Goal: Navigation & Orientation: Find specific page/section

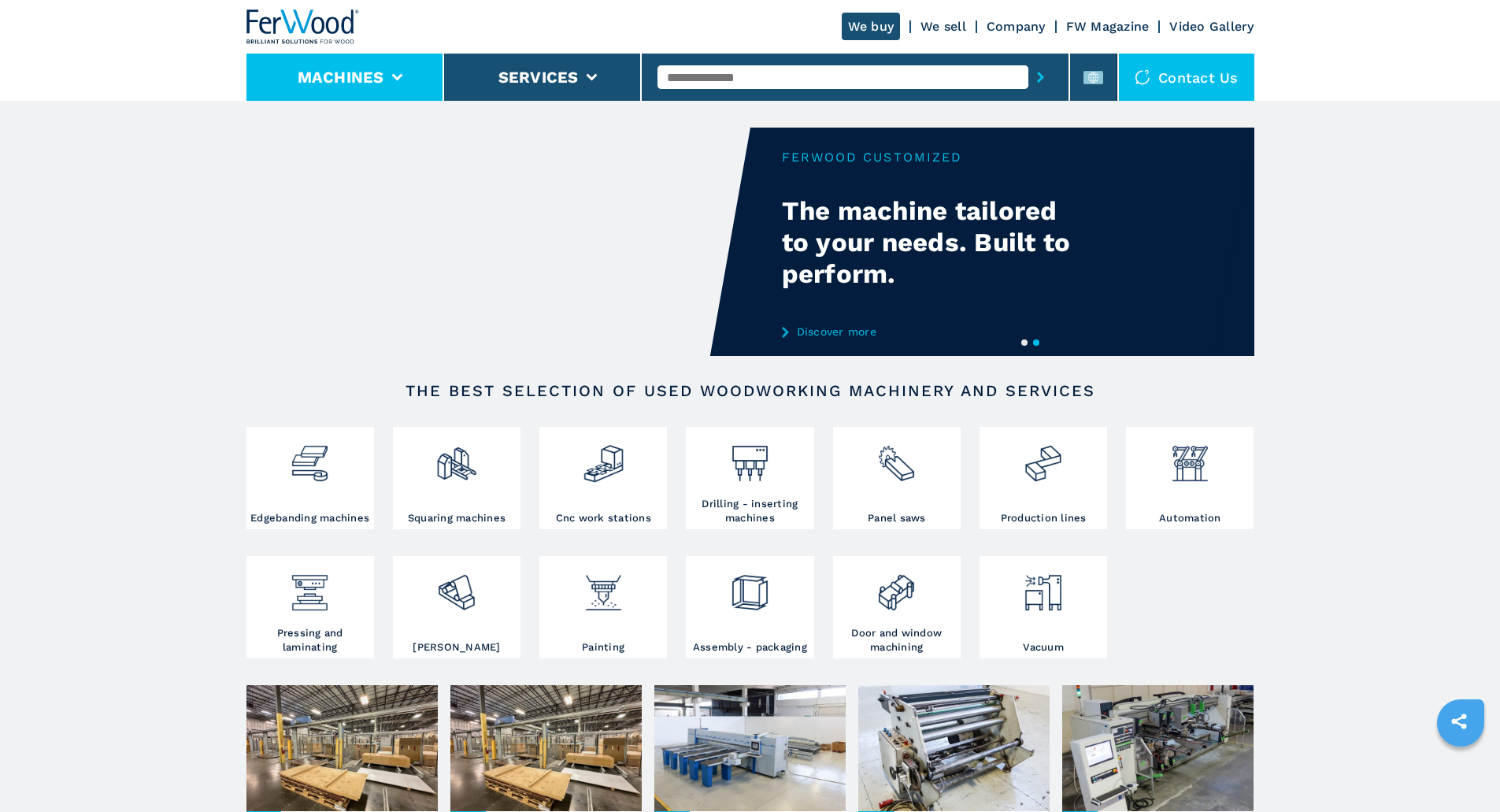
click at [383, 77] on li "Machines" at bounding box center [346, 77] width 198 height 47
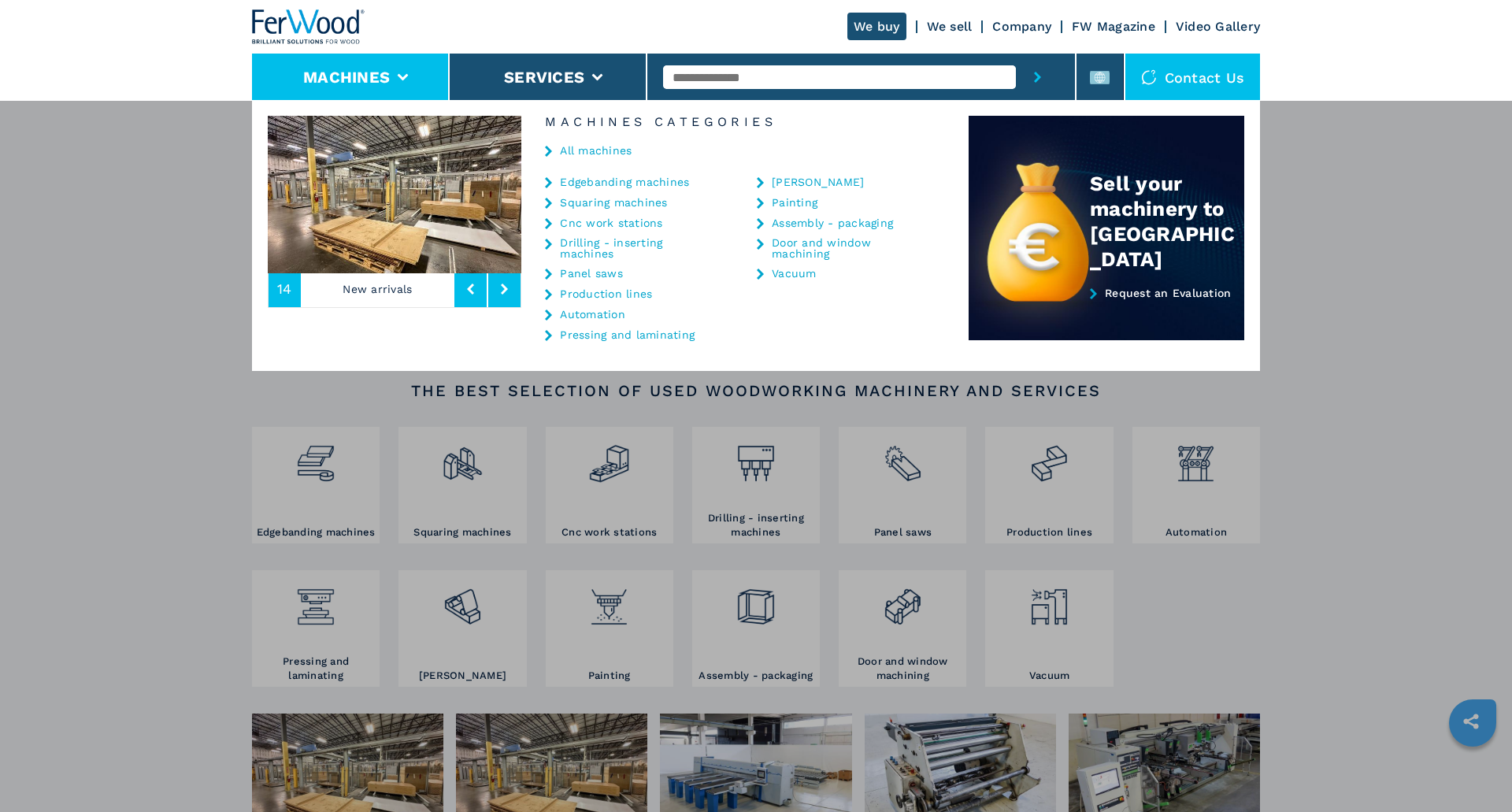
click at [613, 149] on link "All machines" at bounding box center [596, 150] width 72 height 11
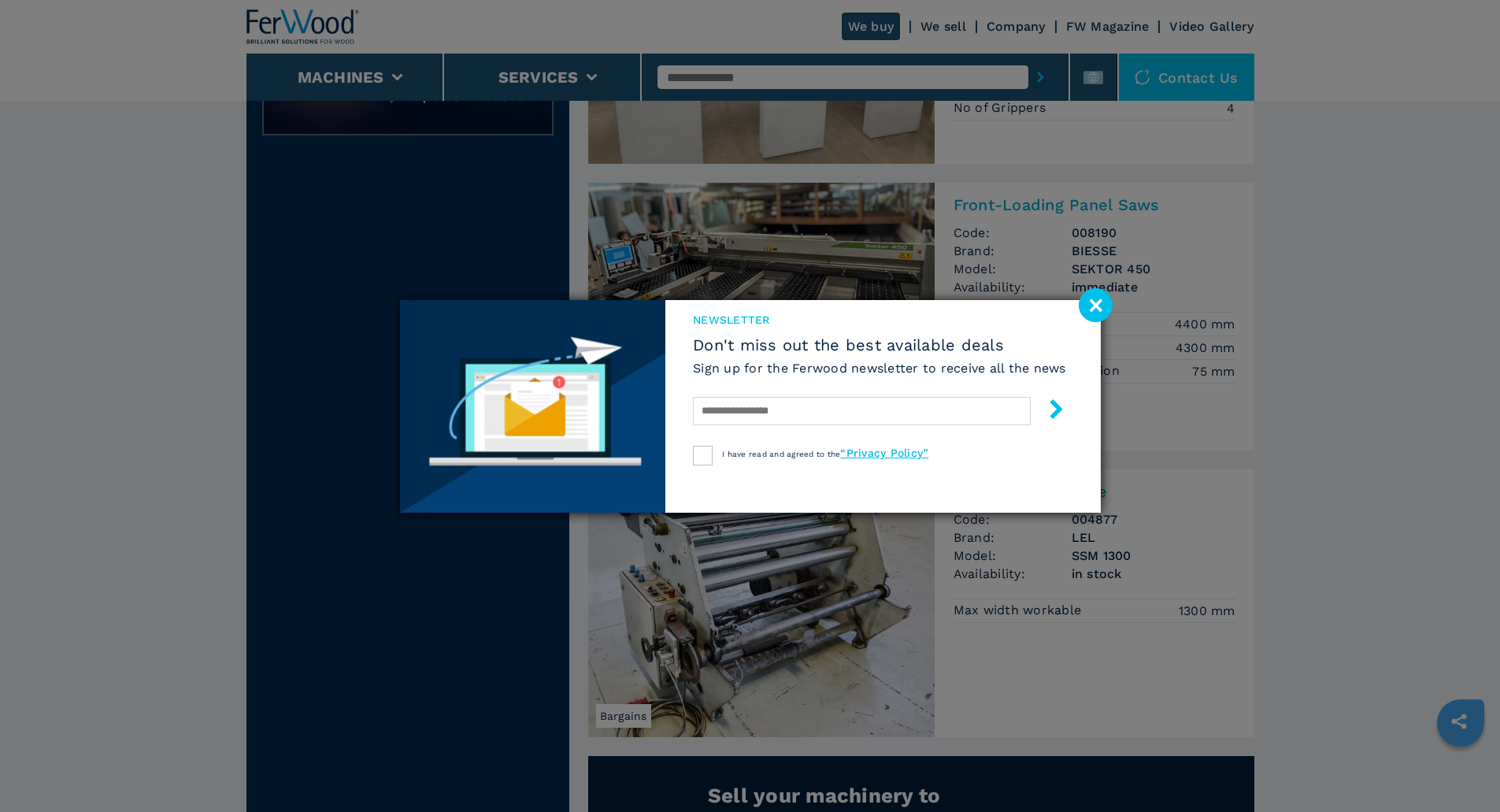
scroll to position [866, 0]
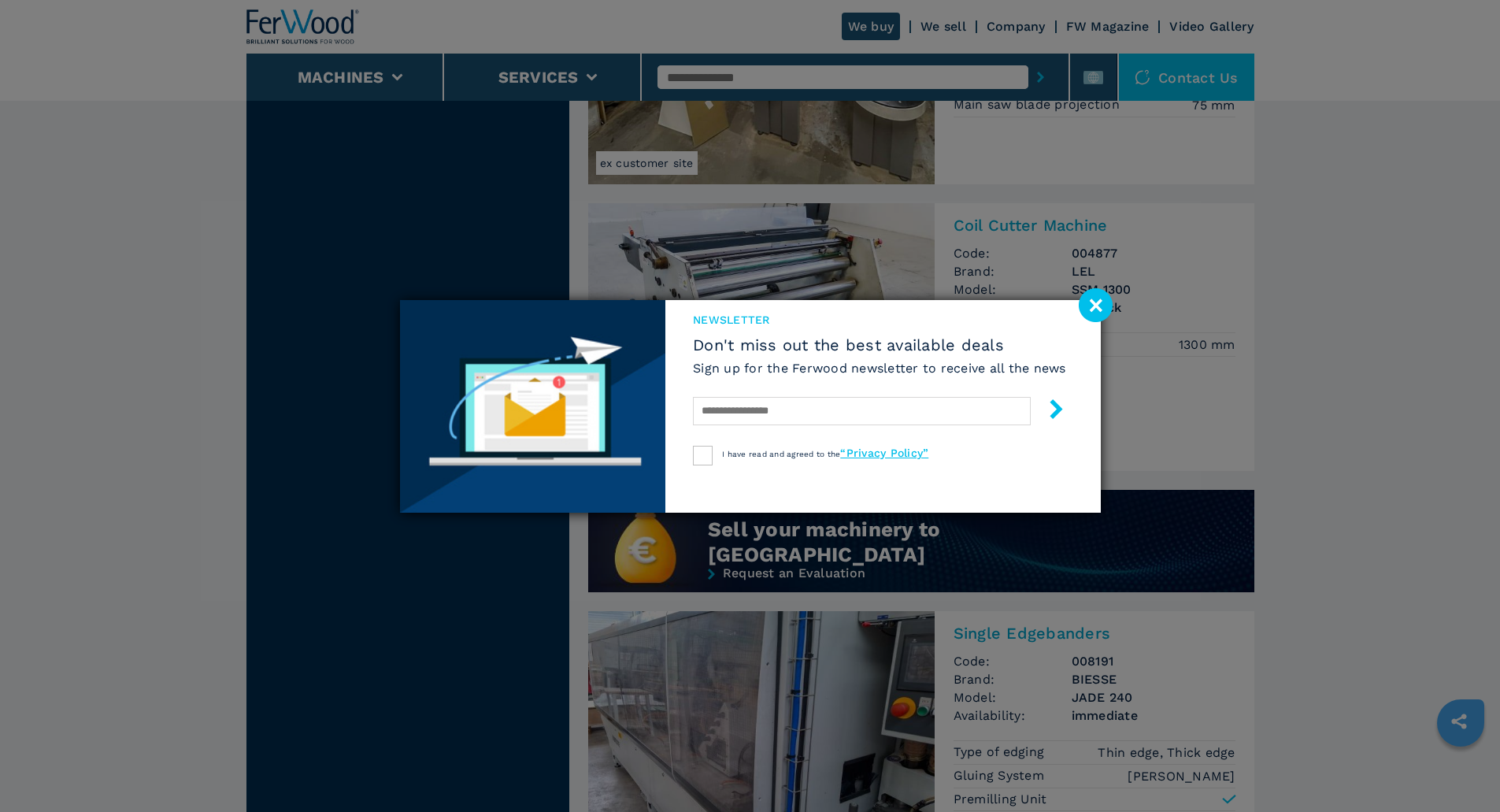
click at [1106, 311] on image at bounding box center [1096, 305] width 34 height 34
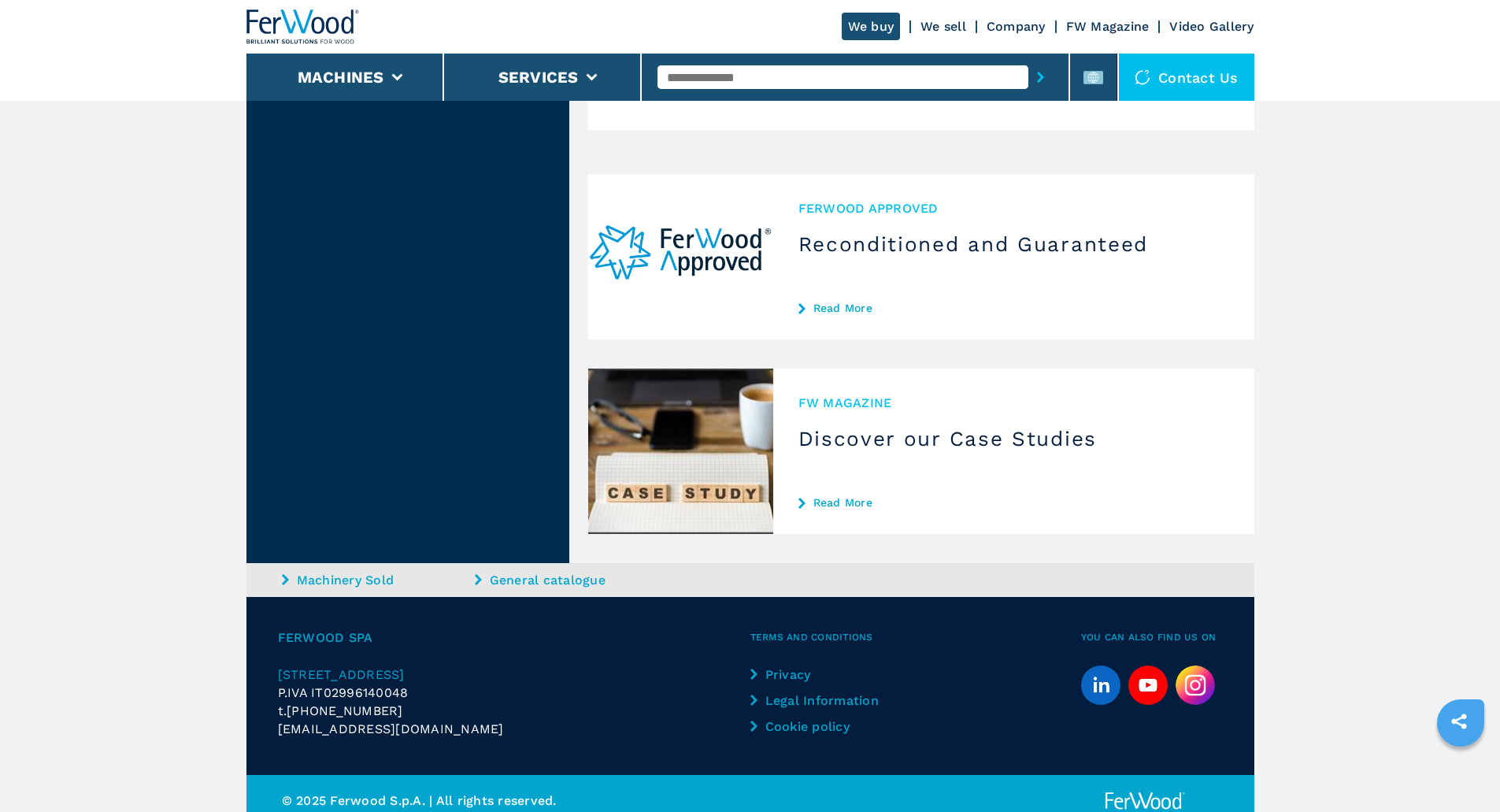
scroll to position [3621, 0]
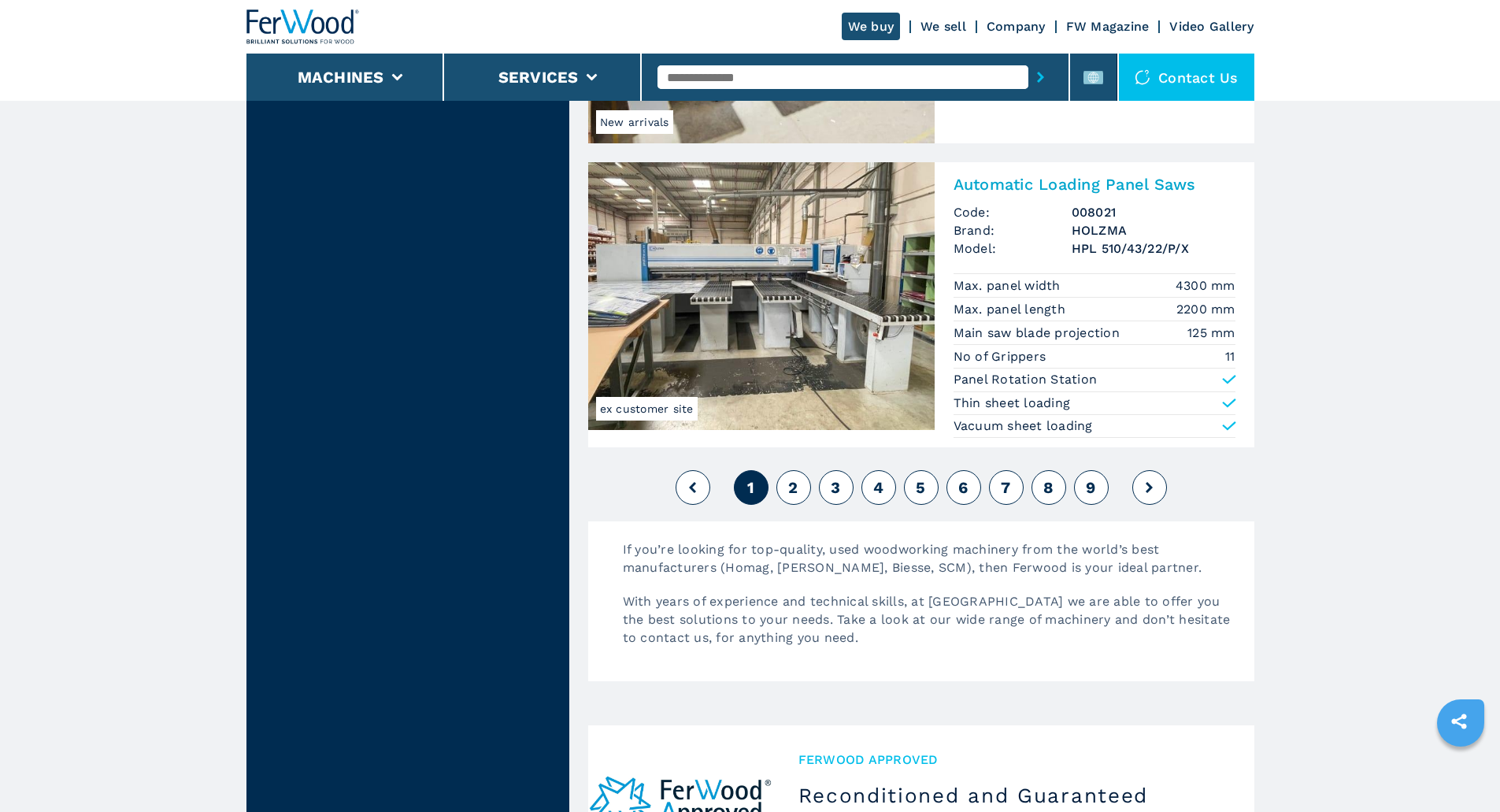
click at [794, 488] on span "2" at bounding box center [793, 487] width 9 height 19
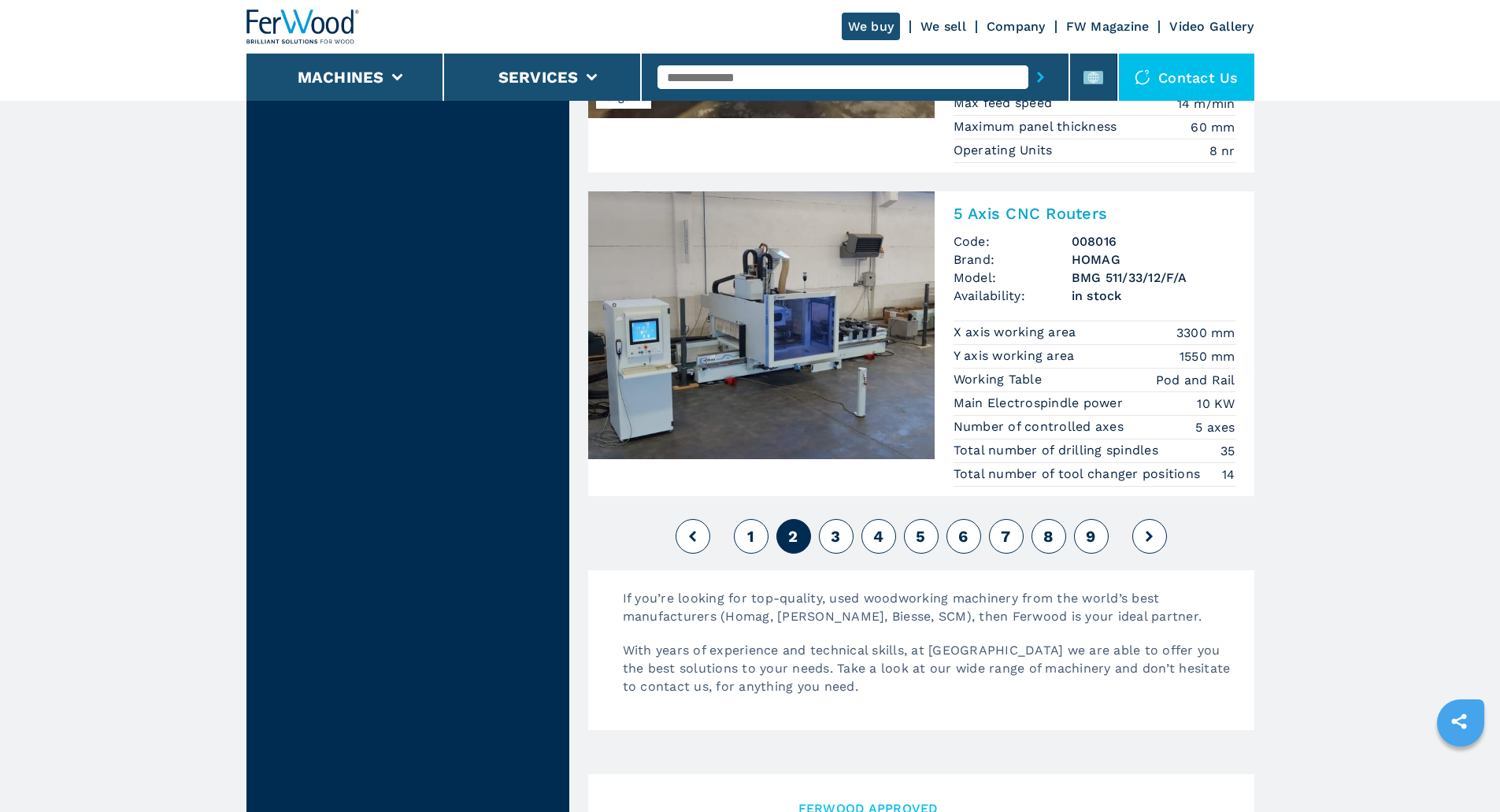
scroll to position [3700, 0]
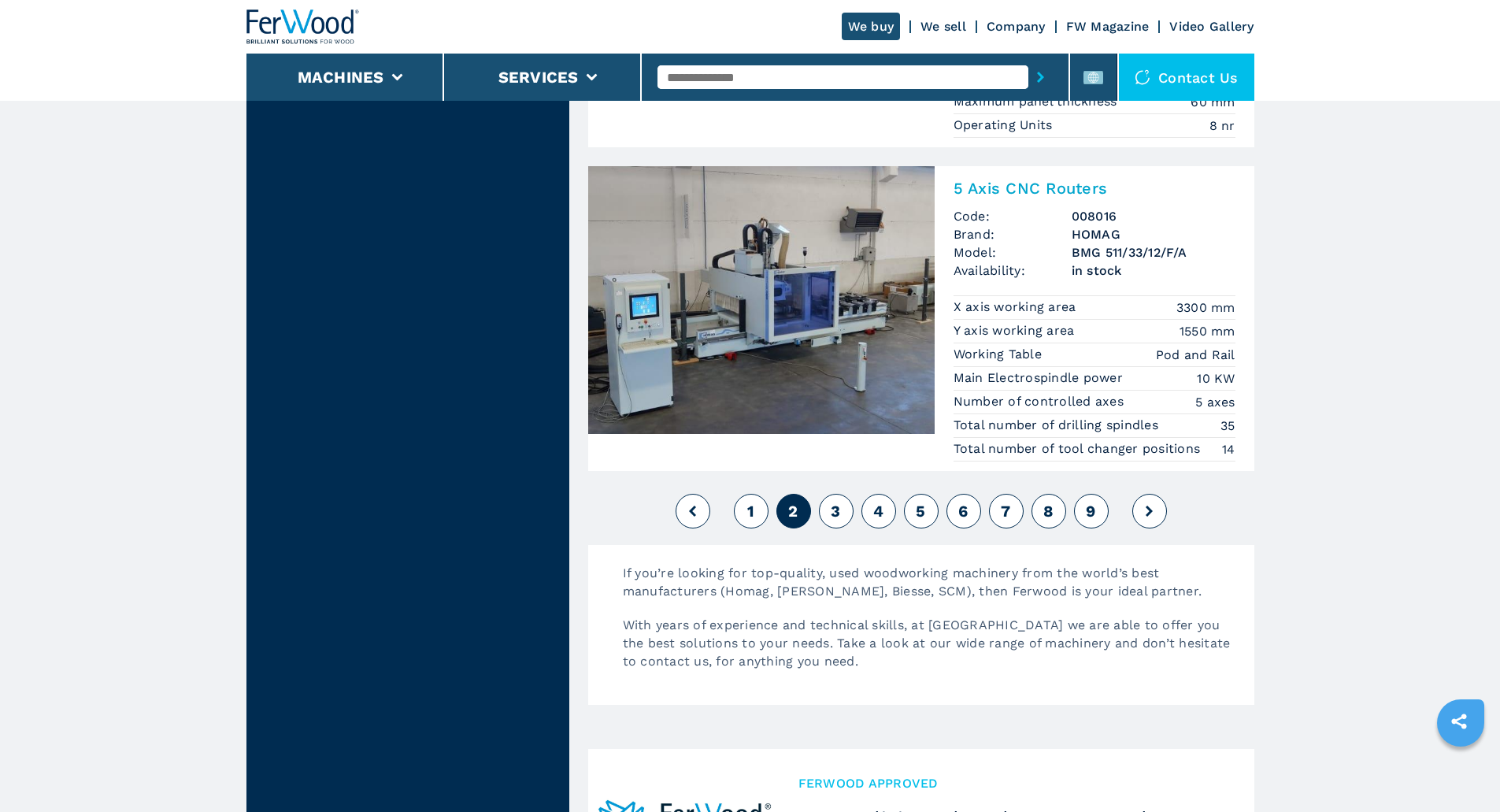
click at [844, 511] on button "3" at bounding box center [836, 510] width 35 height 35
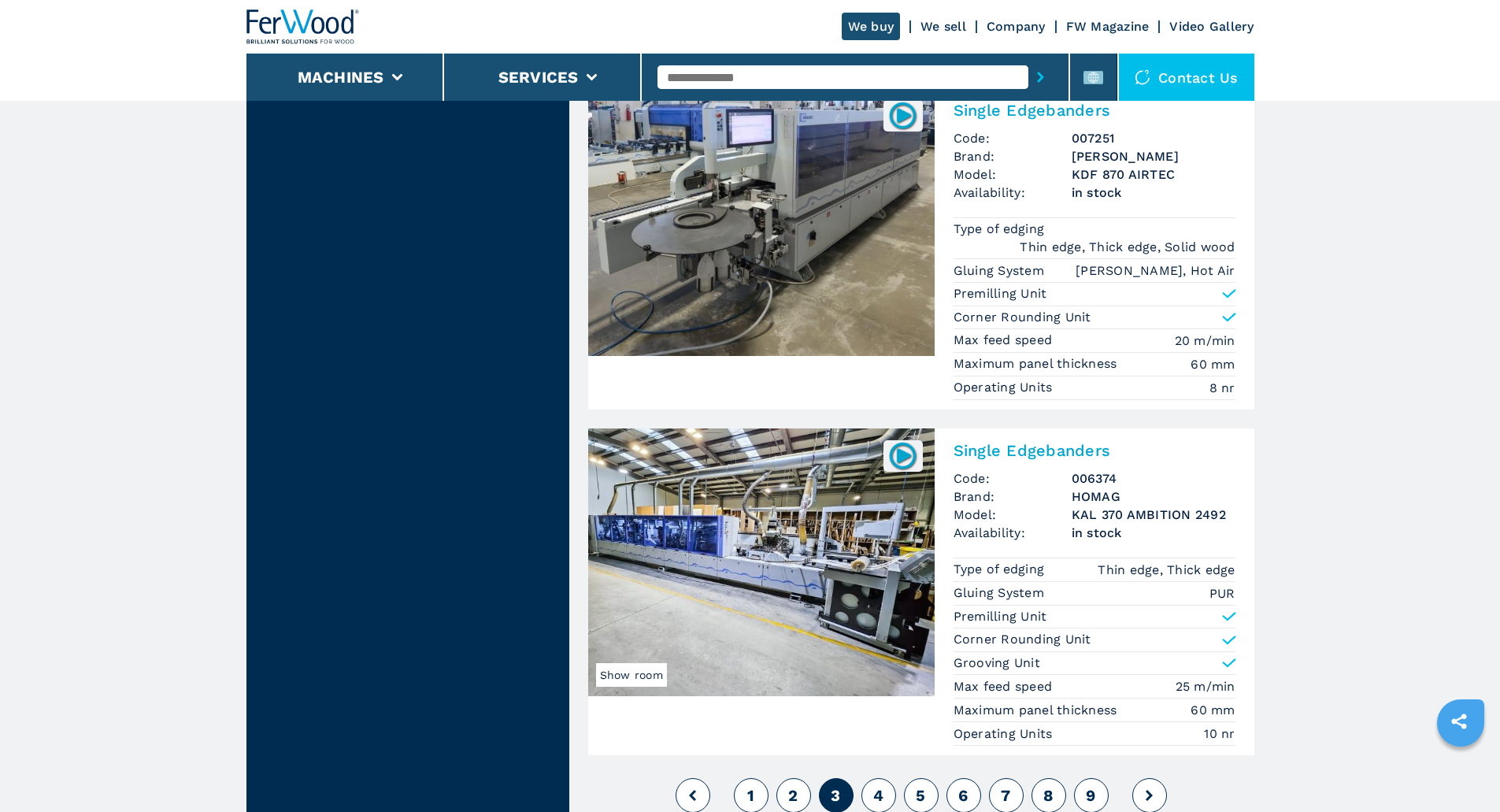
scroll to position [3543, 0]
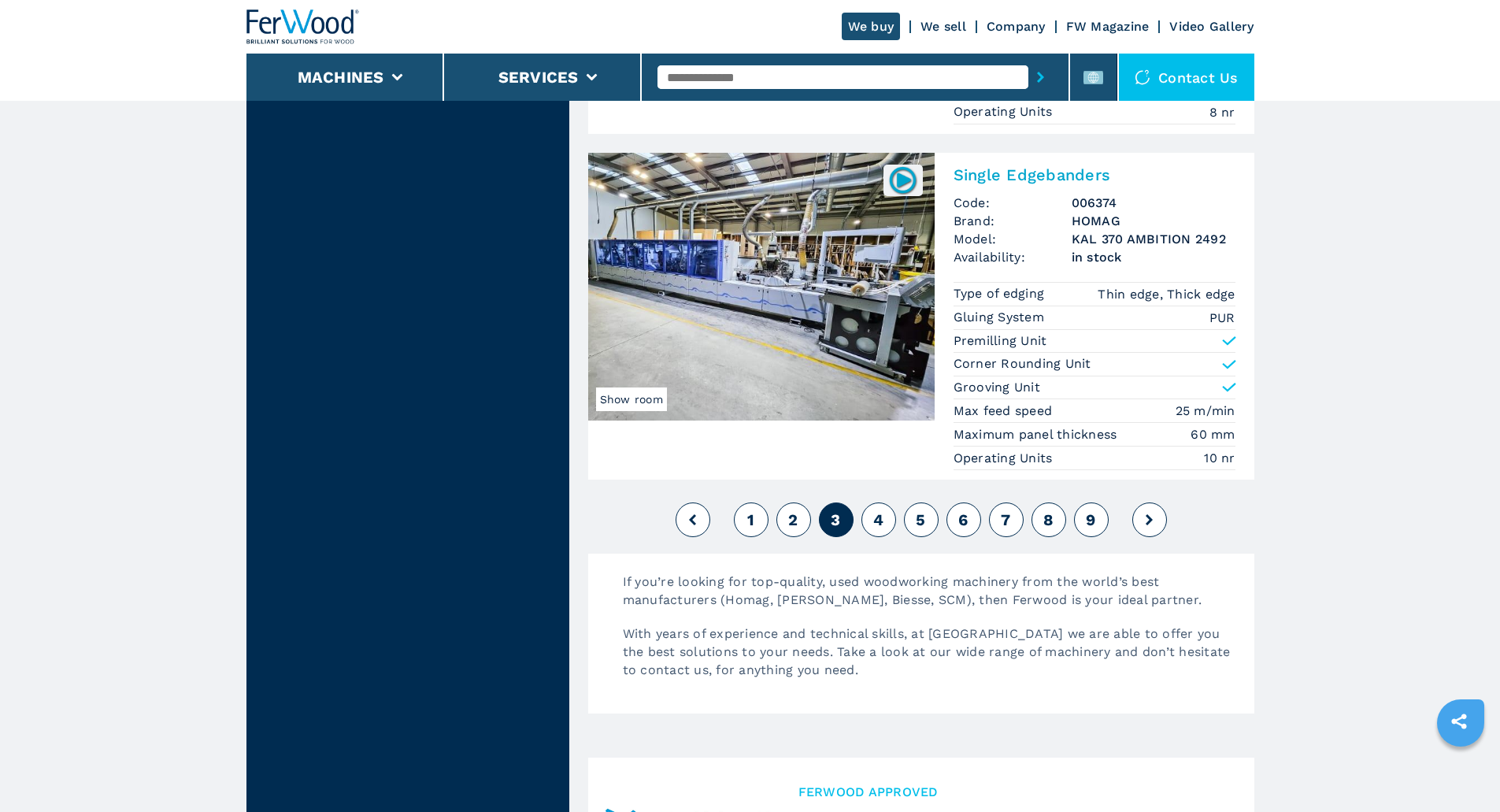
click at [885, 529] on button "4" at bounding box center [878, 519] width 35 height 35
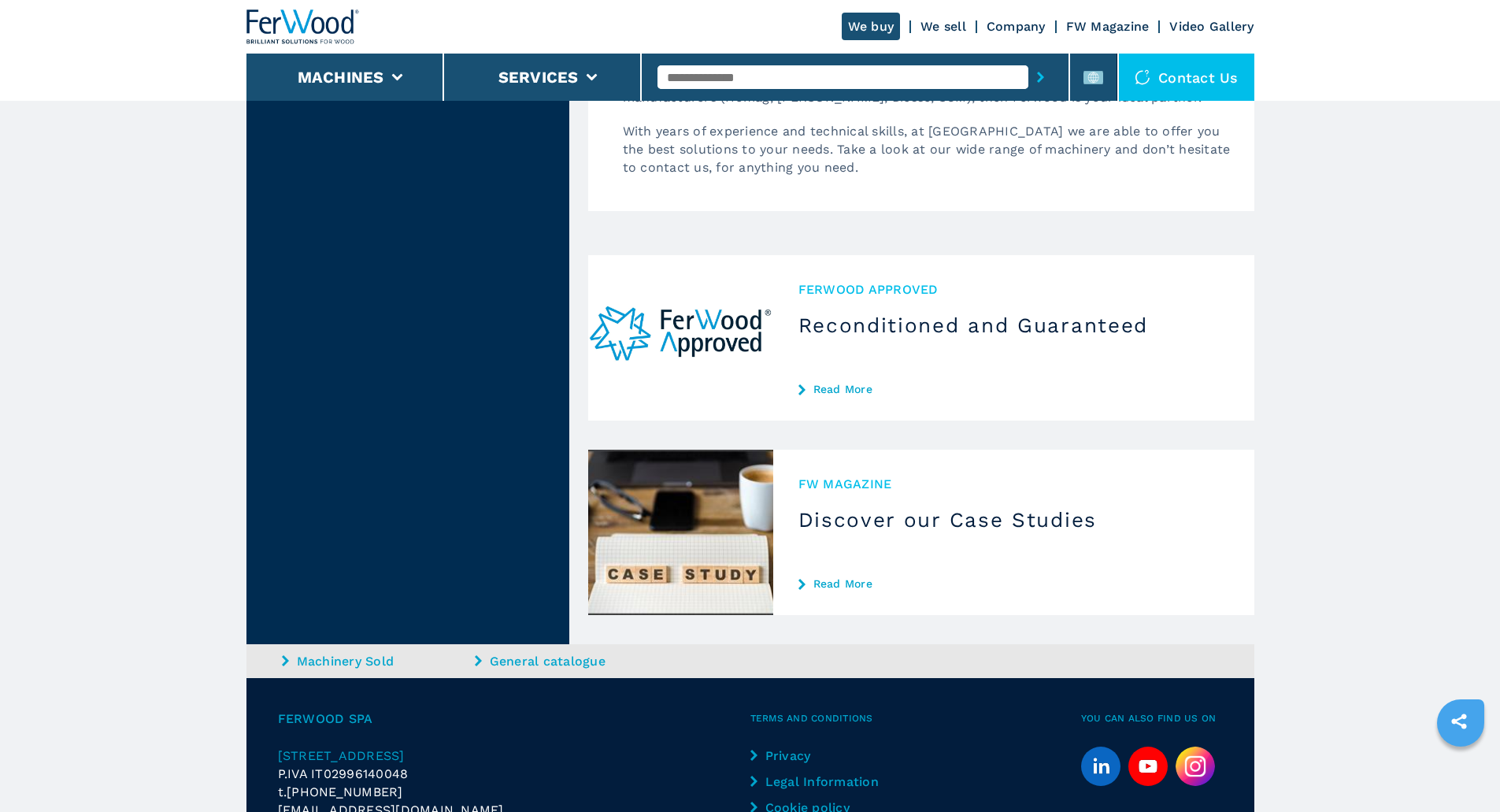
scroll to position [3700, 0]
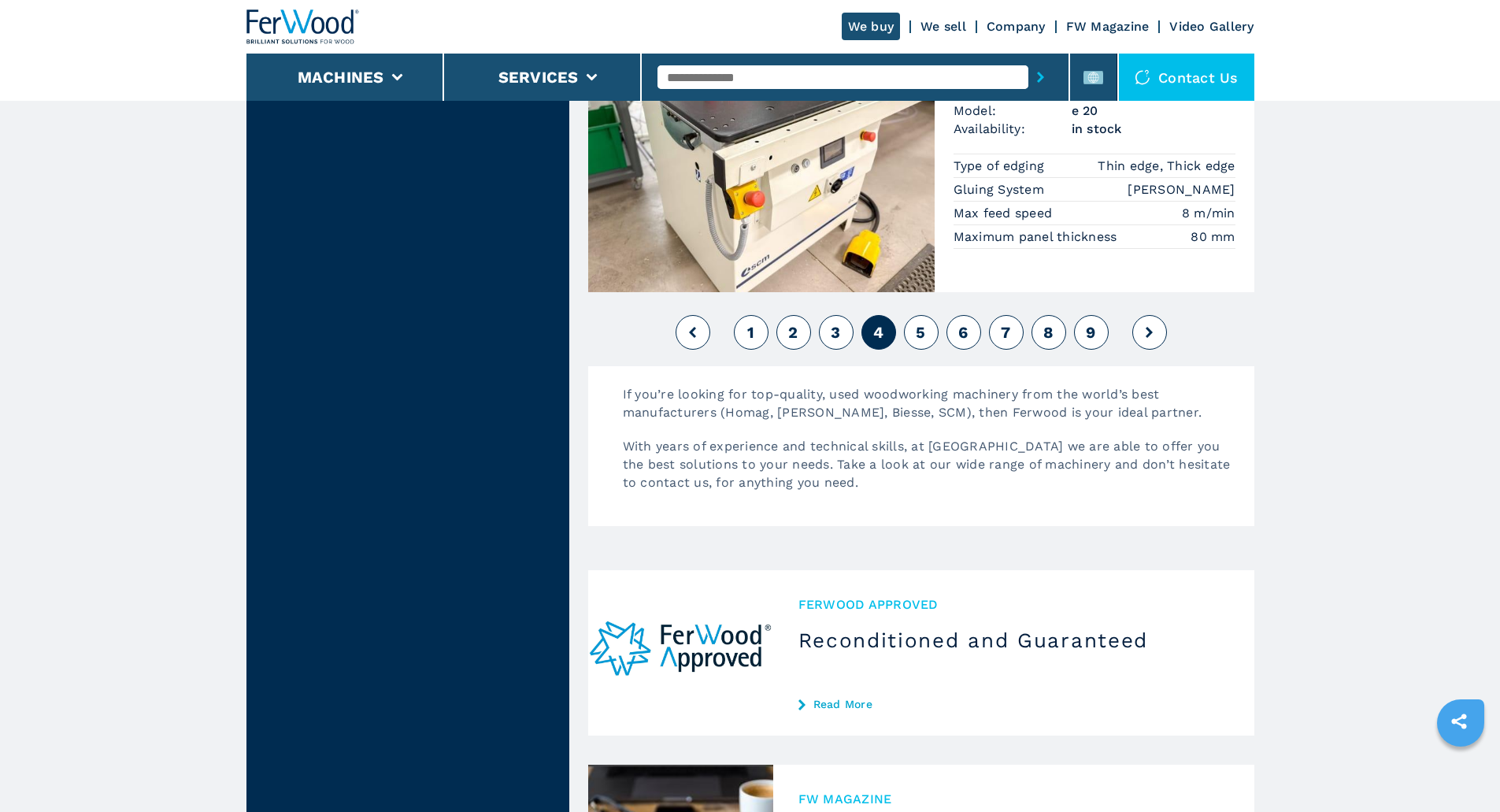
click at [915, 335] on button "5" at bounding box center [921, 332] width 35 height 35
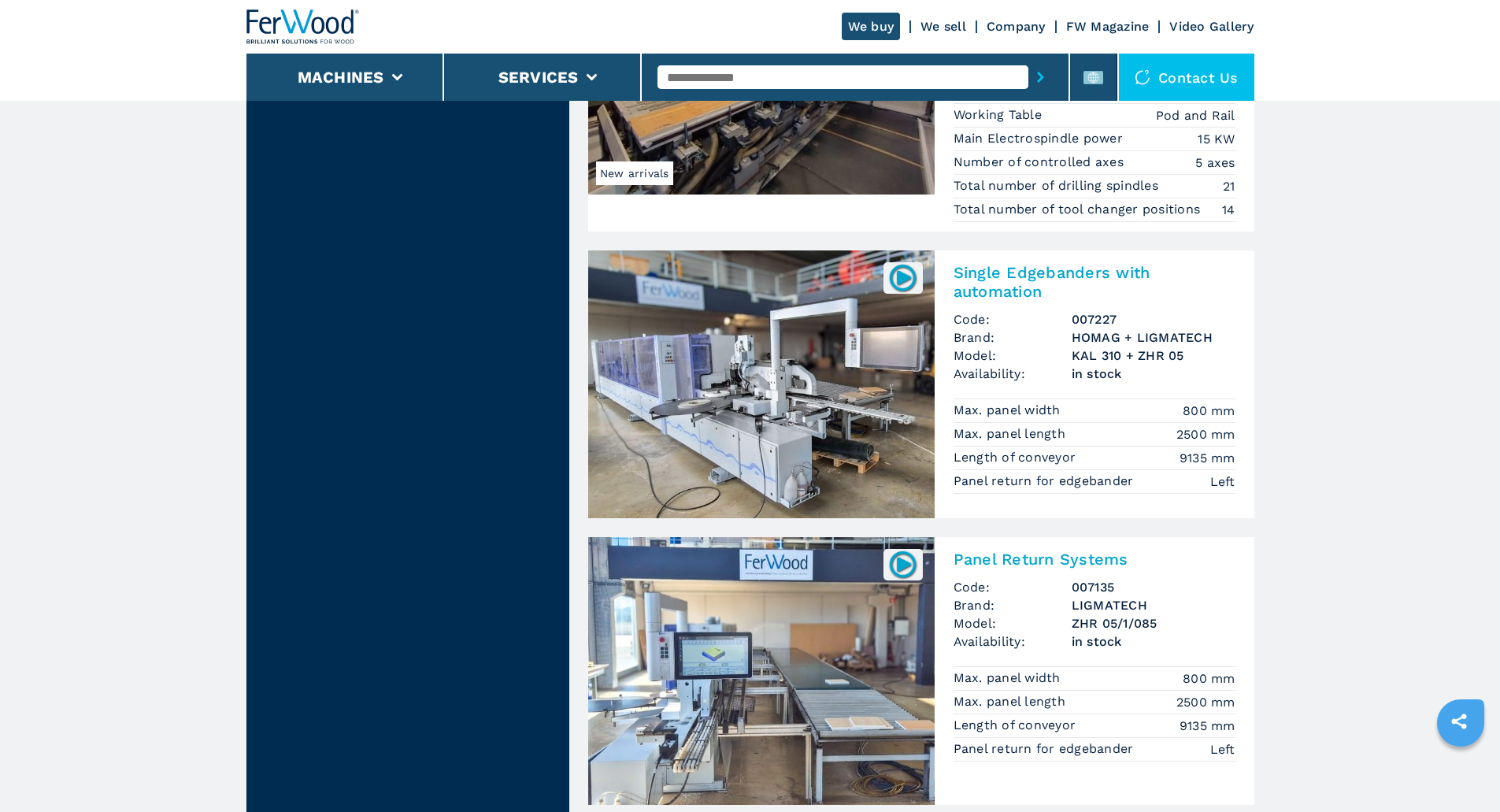
scroll to position [3464, 0]
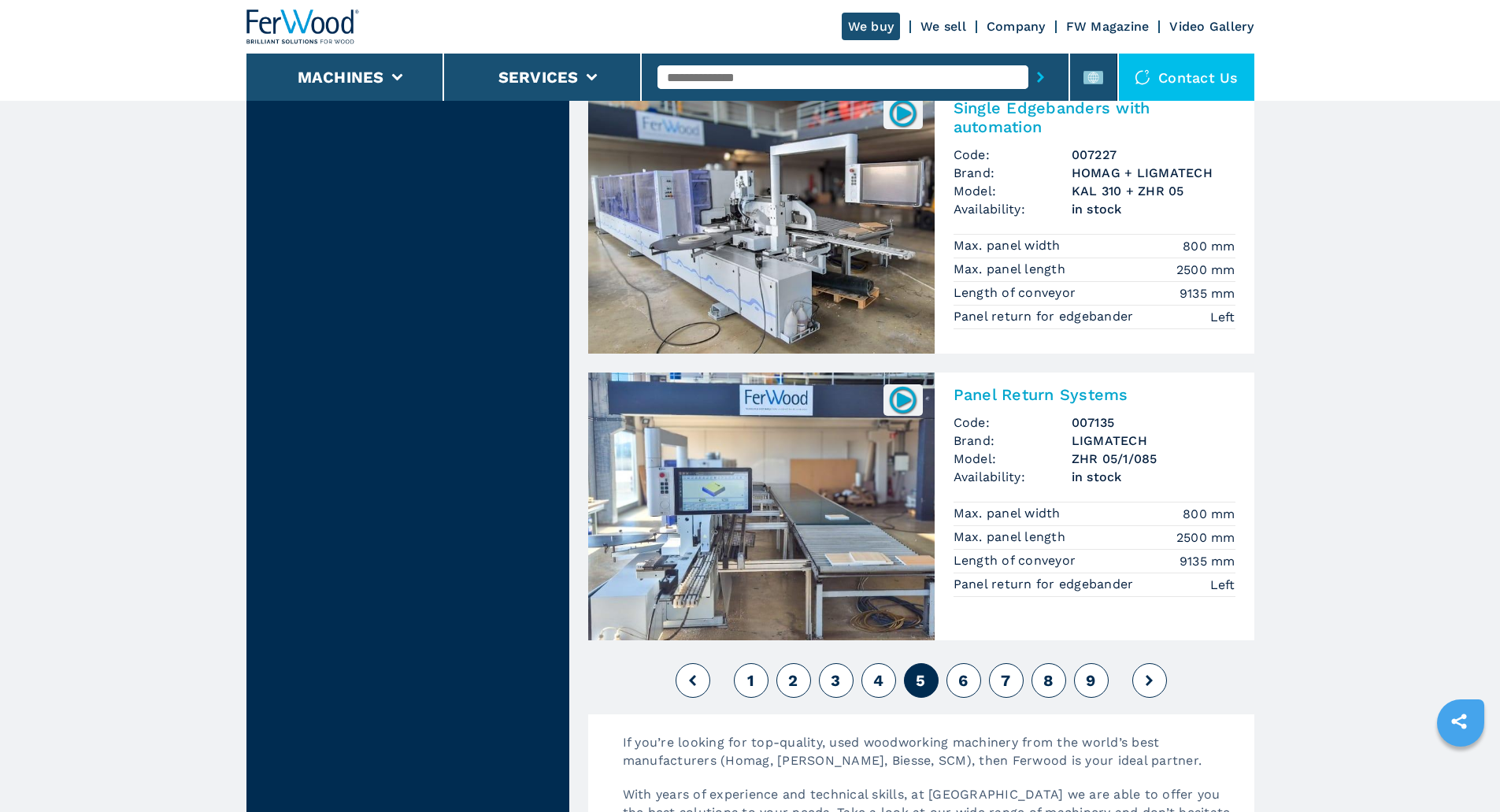
click at [976, 681] on button "6" at bounding box center [963, 680] width 35 height 35
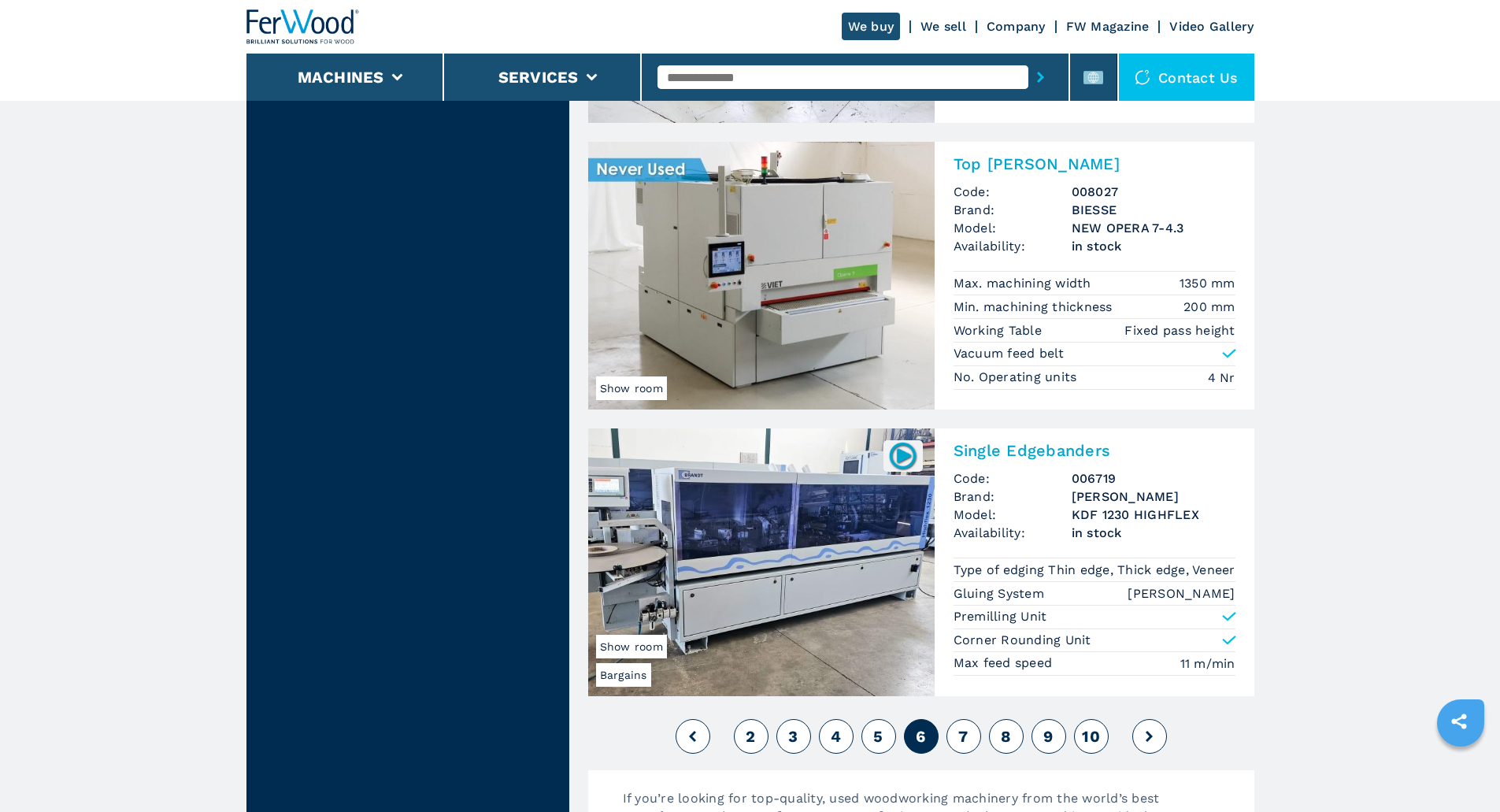
scroll to position [3700, 0]
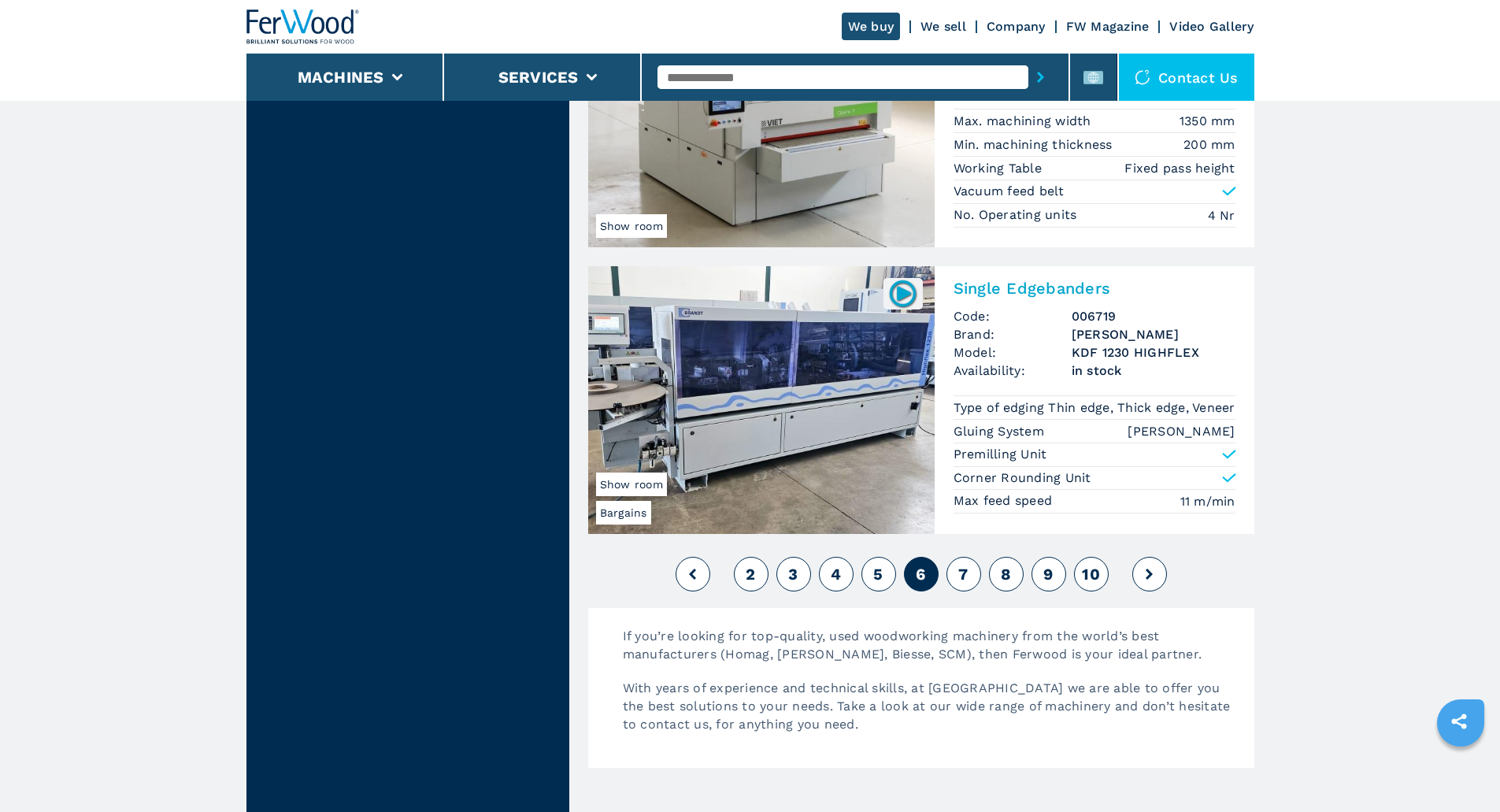
click at [967, 578] on span "7" at bounding box center [962, 574] width 9 height 19
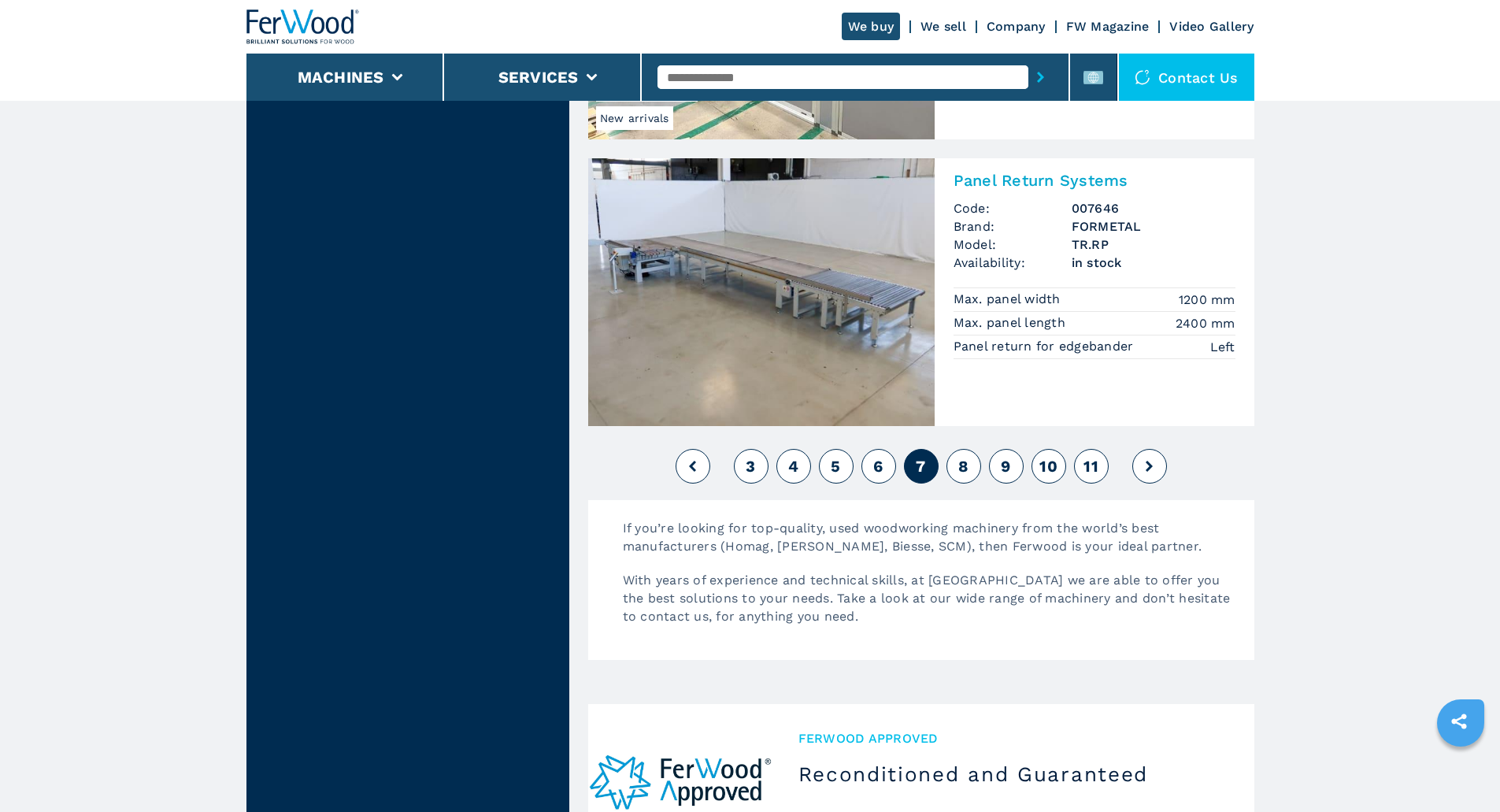
scroll to position [3700, 0]
